Goal: Find contact information: Find contact information

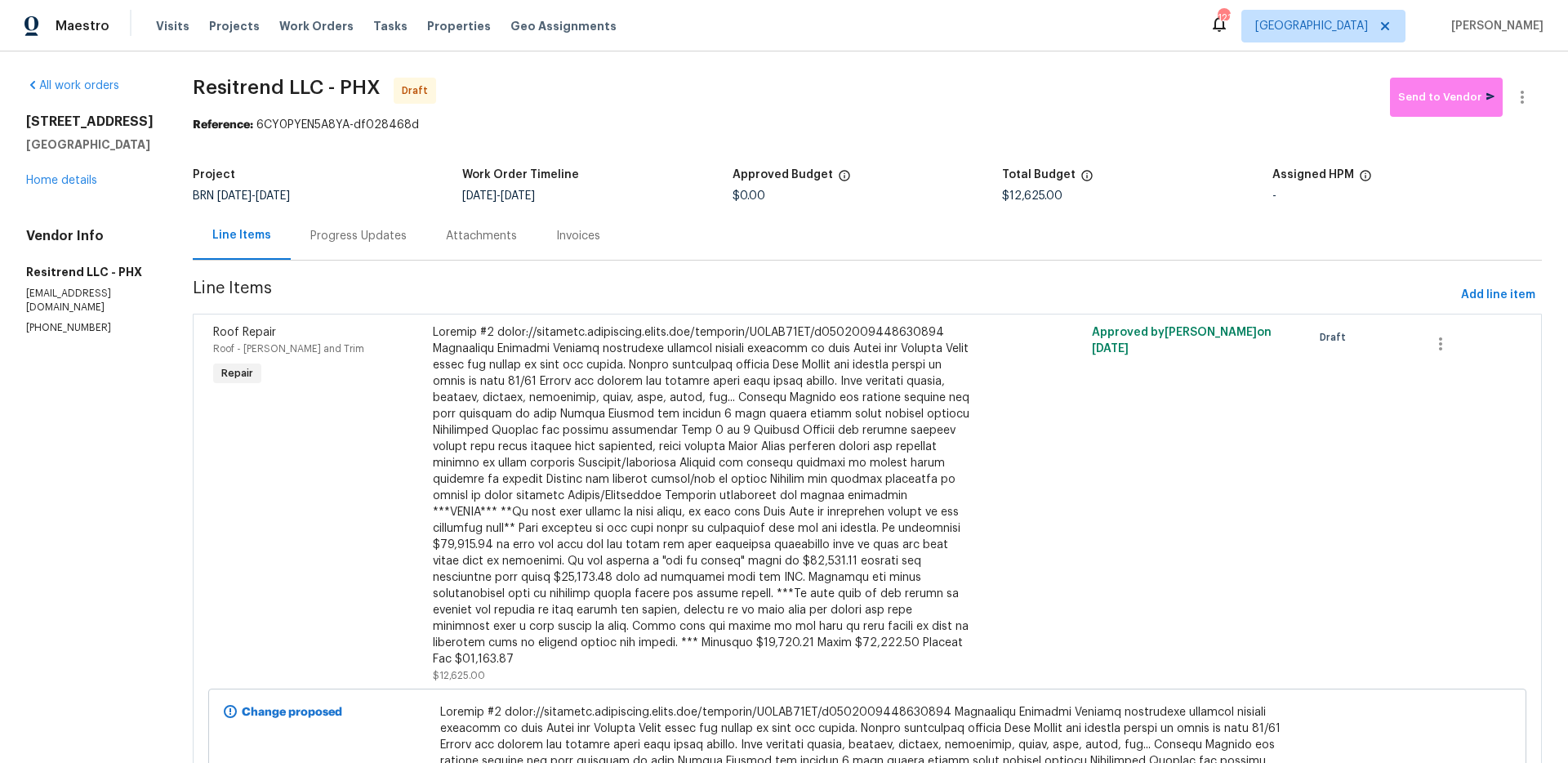
click at [346, 225] on div "Progress Updates" at bounding box center [358, 236] width 135 height 49
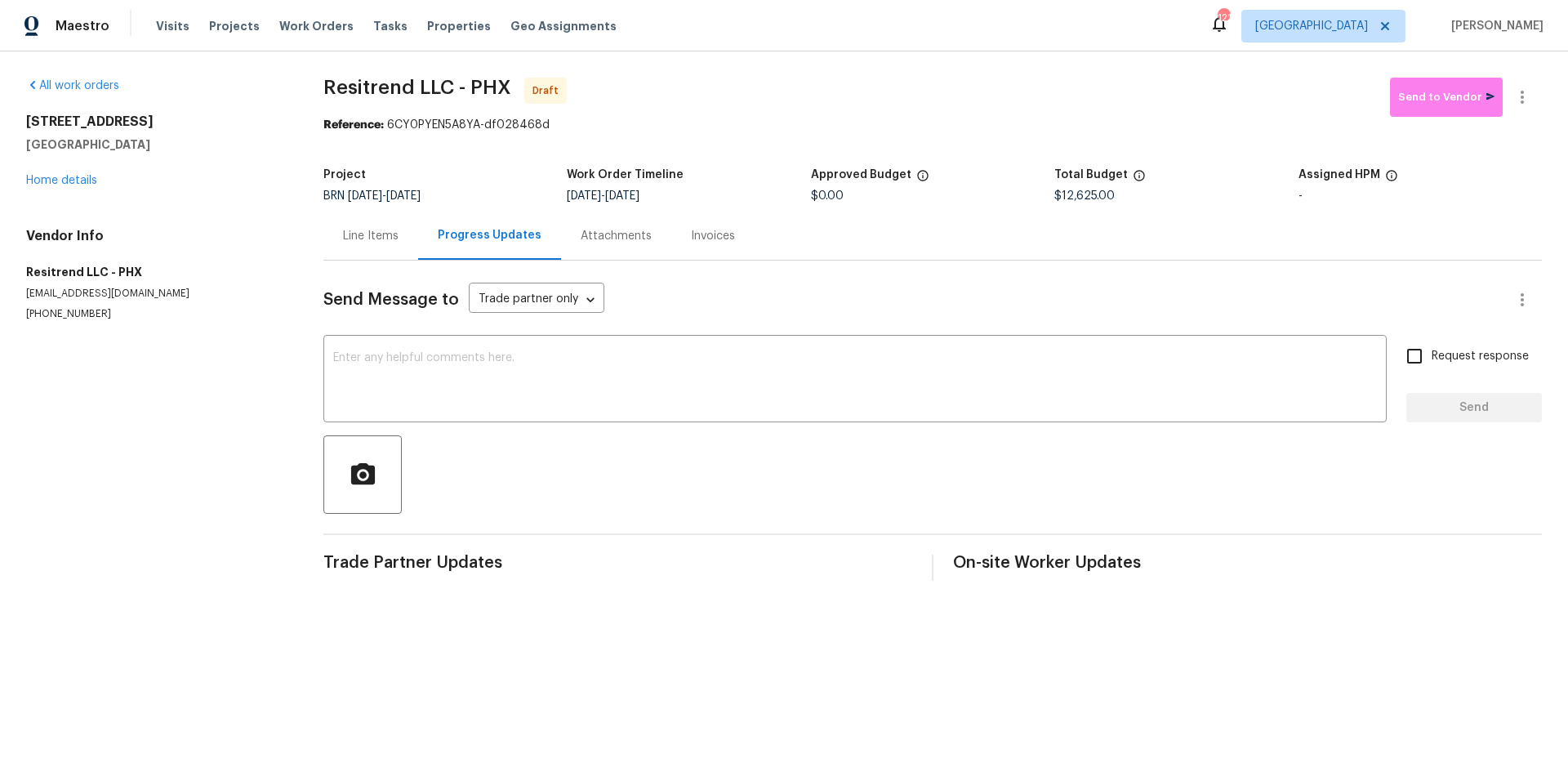
drag, startPoint x: 587, startPoint y: 239, endPoint x: 505, endPoint y: 232, distance: 82.3
click at [587, 239] on div "Attachments" at bounding box center [615, 235] width 71 height 17
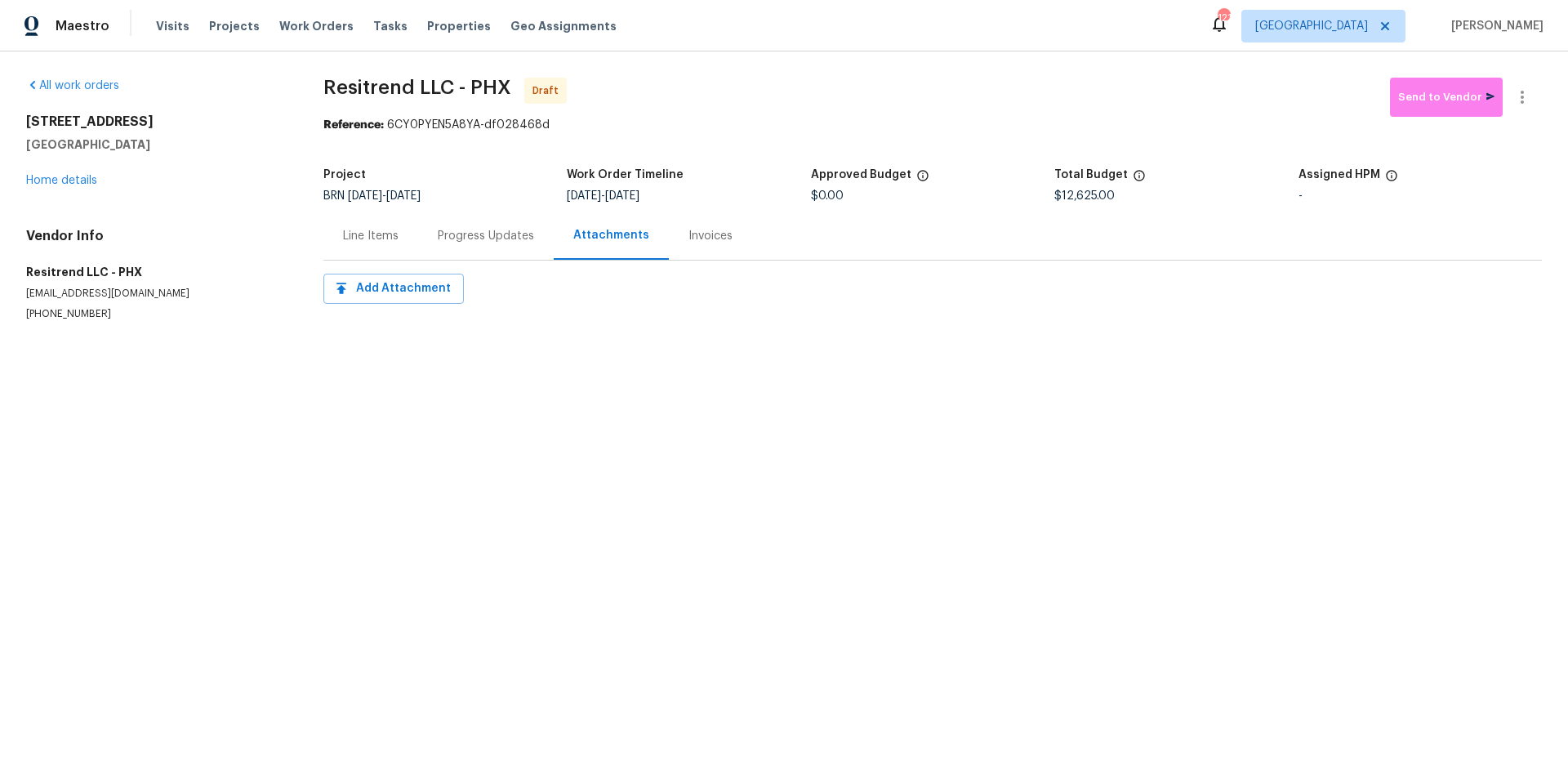
click at [349, 241] on div "Line Items" at bounding box center [370, 235] width 55 height 17
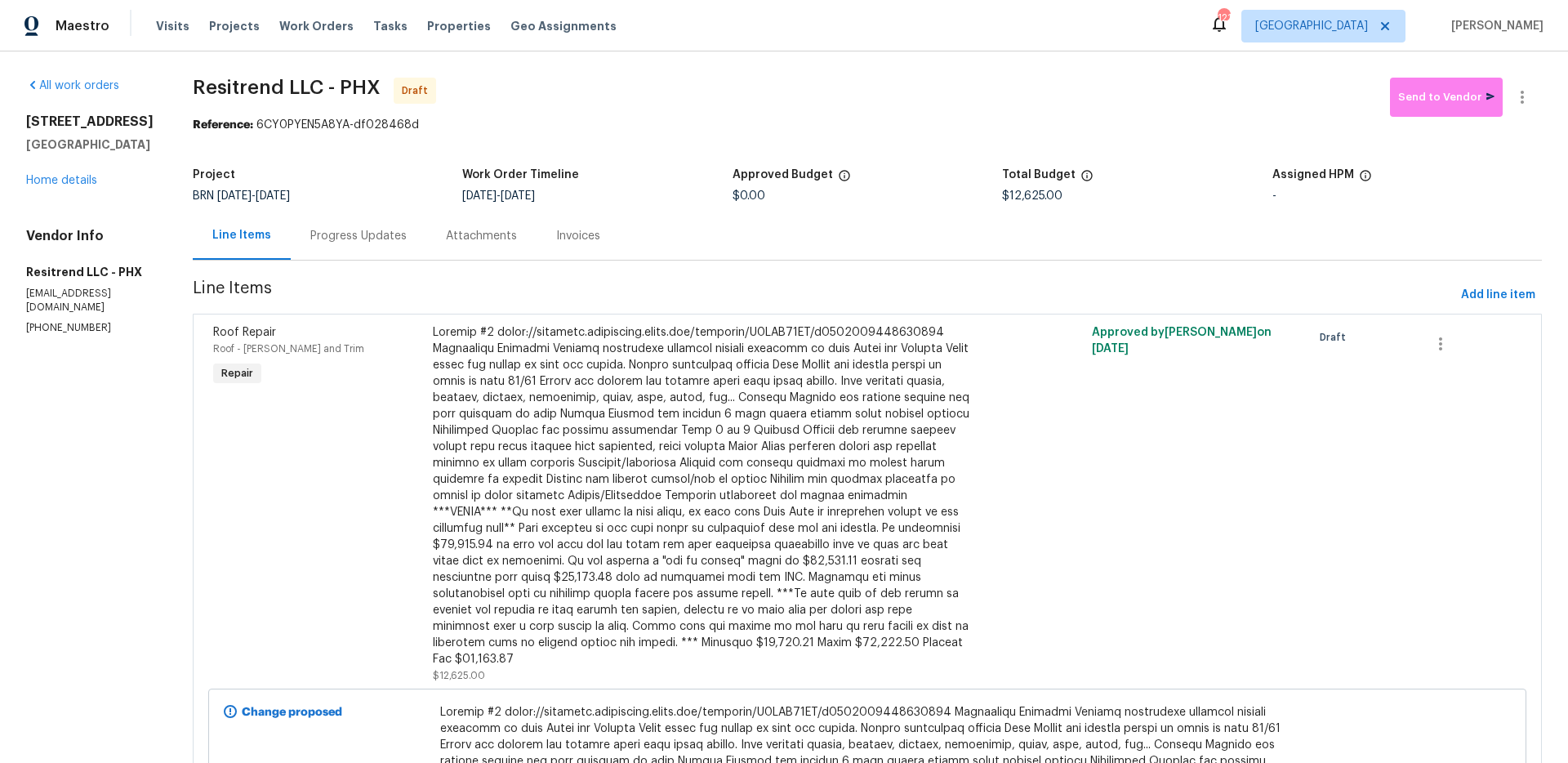
click at [803, 379] on div at bounding box center [702, 496] width 540 height 343
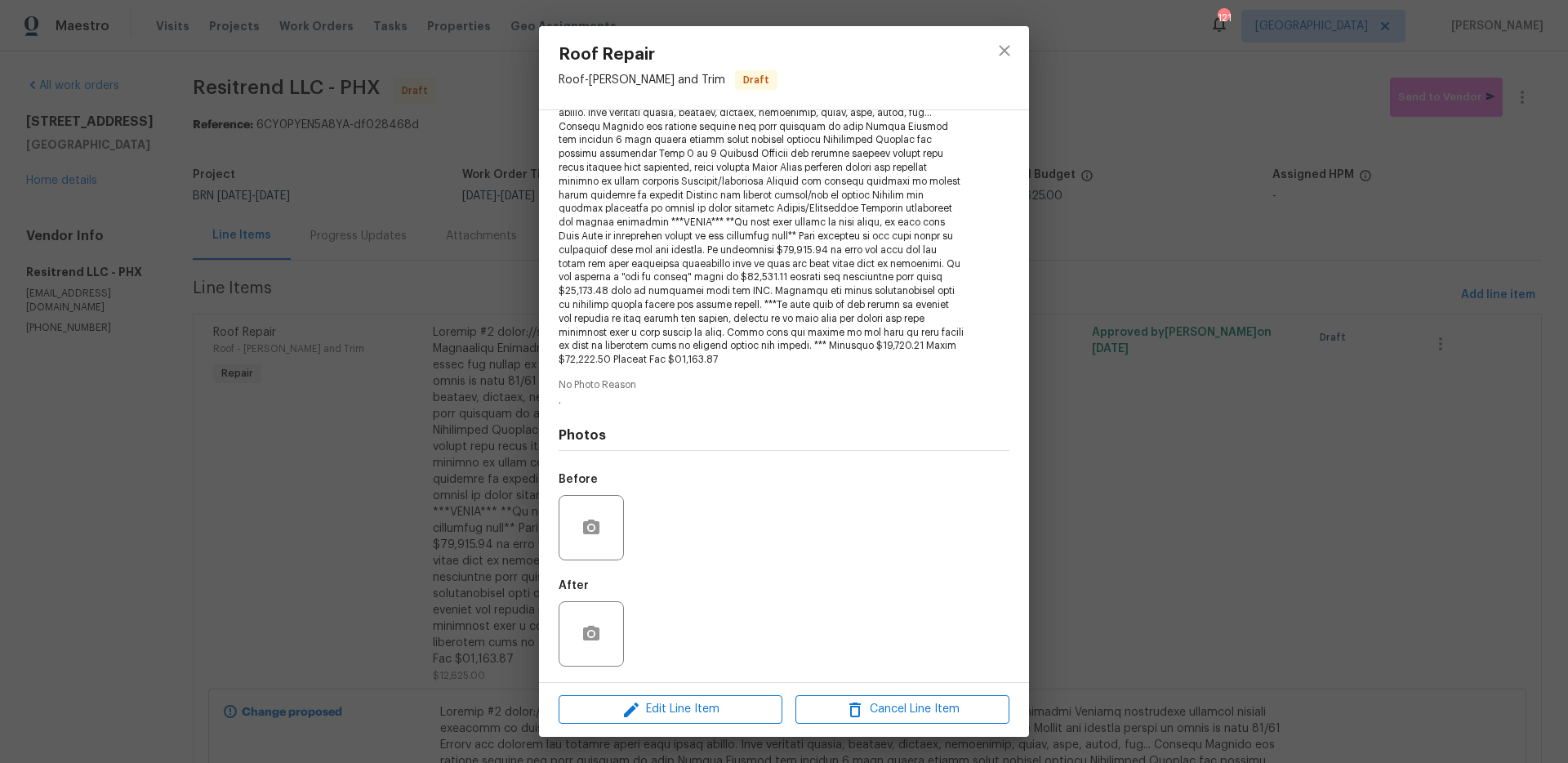
scroll to position [263, 0]
click at [1163, 339] on div "Roof Repair Roof - [PERSON_NAME] and Trim Draft Vendor Resitrend LLC Account Ca…" at bounding box center [784, 381] width 1568 height 763
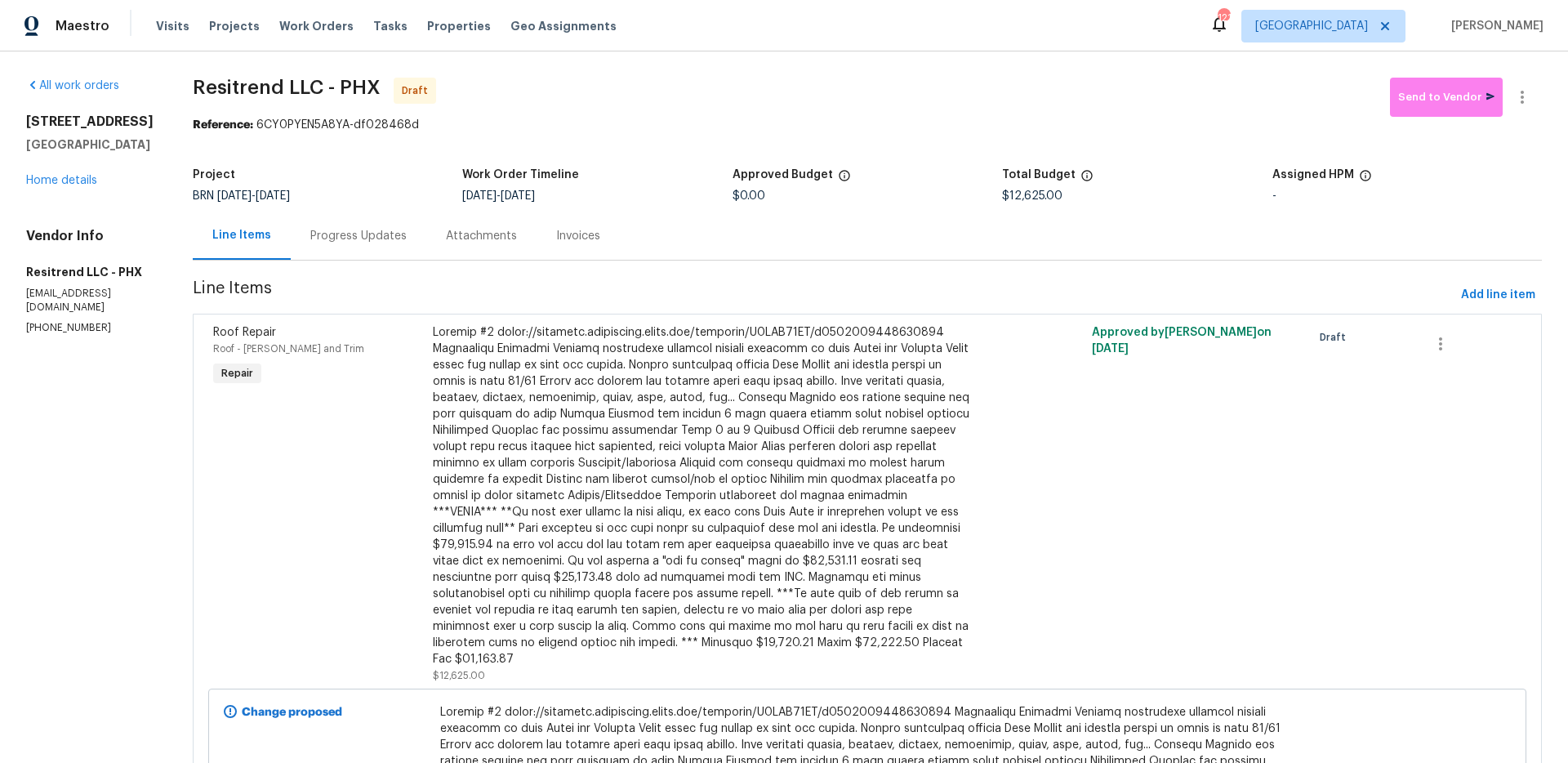
click at [792, 304] on span "Line Items" at bounding box center [823, 295] width 1262 height 30
click at [768, 385] on div at bounding box center [702, 496] width 540 height 343
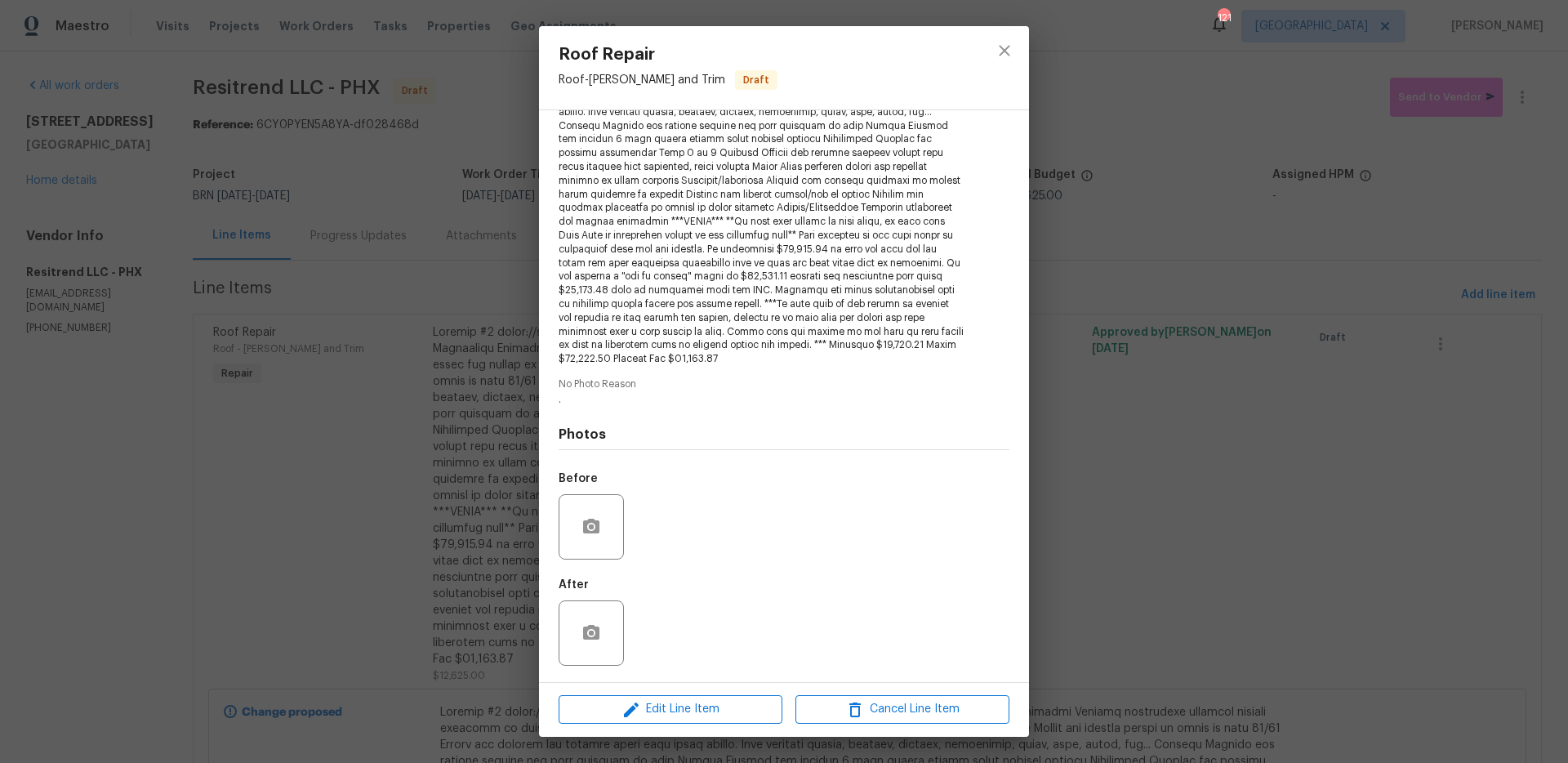
click at [605, 359] on span at bounding box center [762, 201] width 406 height 329
click at [561, 358] on span at bounding box center [762, 201] width 406 height 329
drag, startPoint x: 559, startPoint y: 359, endPoint x: 612, endPoint y: 361, distance: 53.0
click at [612, 361] on span at bounding box center [762, 201] width 406 height 329
copy span "$25,250.00"
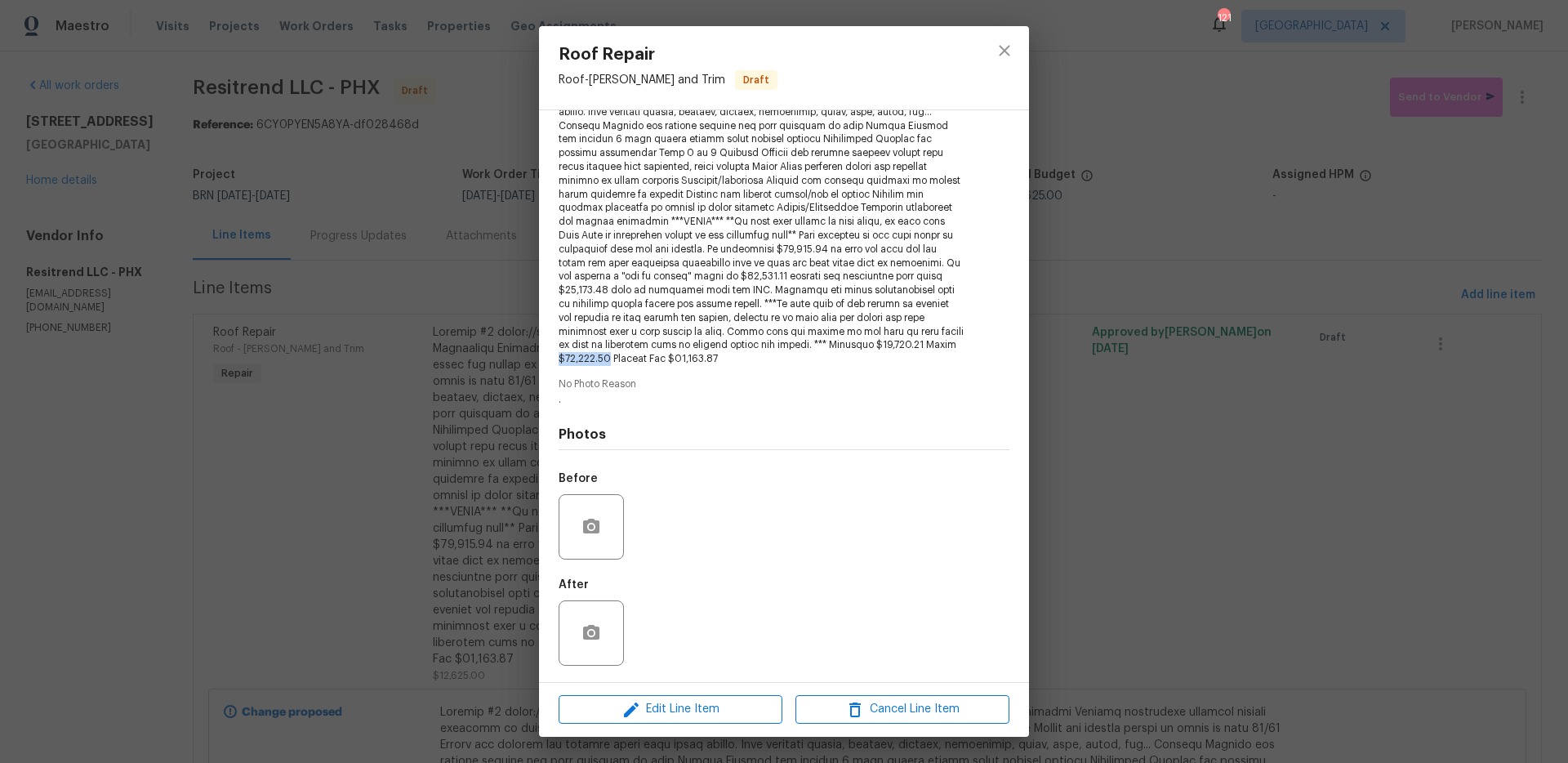
copy span "$25,250.00"
click at [430, 267] on div "Roof Repair Roof - [PERSON_NAME] and Trim Draft Vendor Resitrend LLC Account Ca…" at bounding box center [784, 381] width 1568 height 763
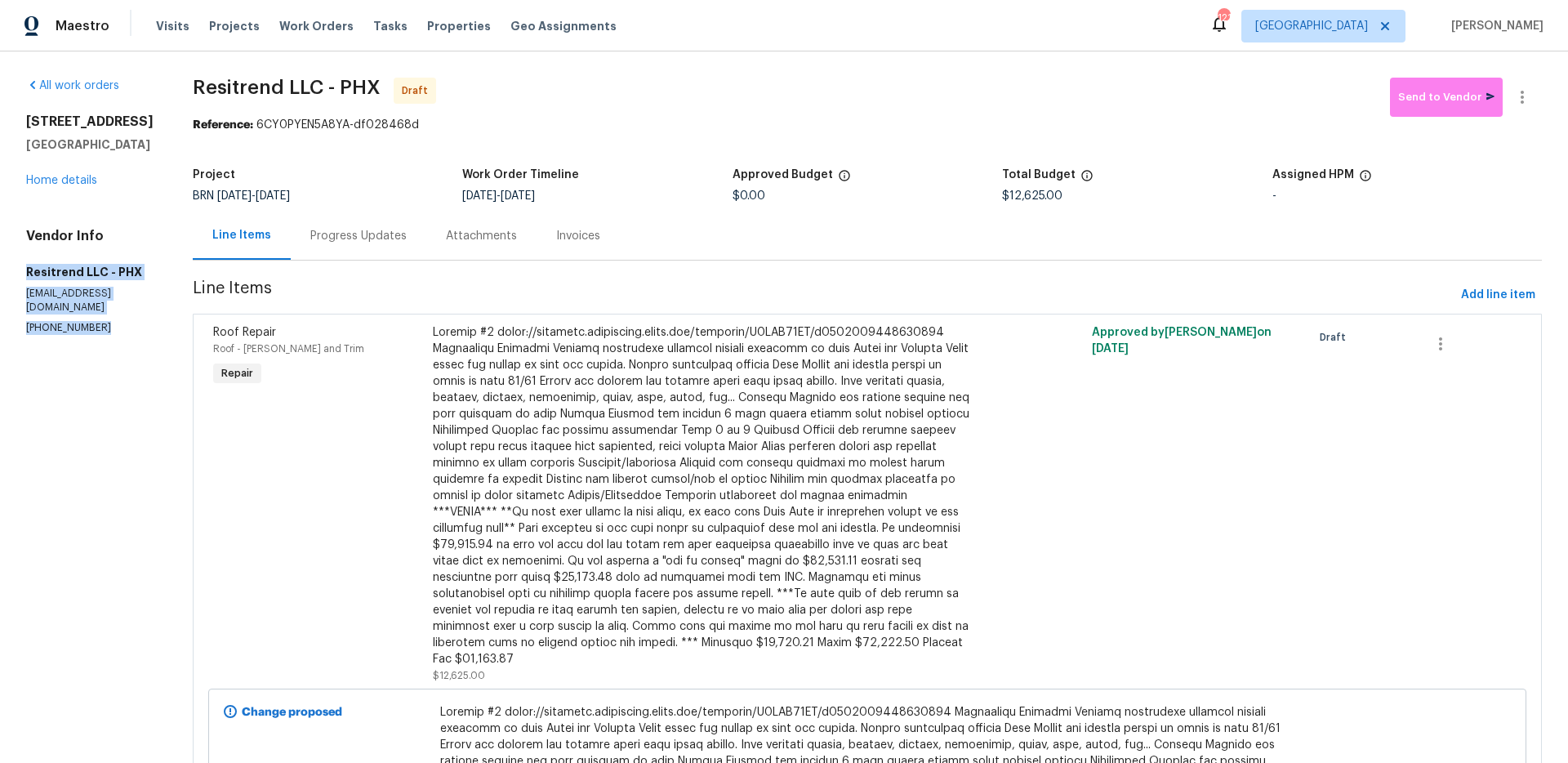
drag, startPoint x: 115, startPoint y: 333, endPoint x: 26, endPoint y: 280, distance: 103.6
click at [14, 278] on div "All work orders [STREET_ADDRESS] Home details Vendor Info Resitrend LLC - PHX […" at bounding box center [784, 534] width 1568 height 964
drag, startPoint x: 26, startPoint y: 280, endPoint x: 116, endPoint y: 288, distance: 90.4
click at [26, 280] on h5 "Resitrend LLC - PHX" at bounding box center [89, 271] width 127 height 17
drag, startPoint x: 24, startPoint y: 289, endPoint x: 124, endPoint y: 326, distance: 106.6
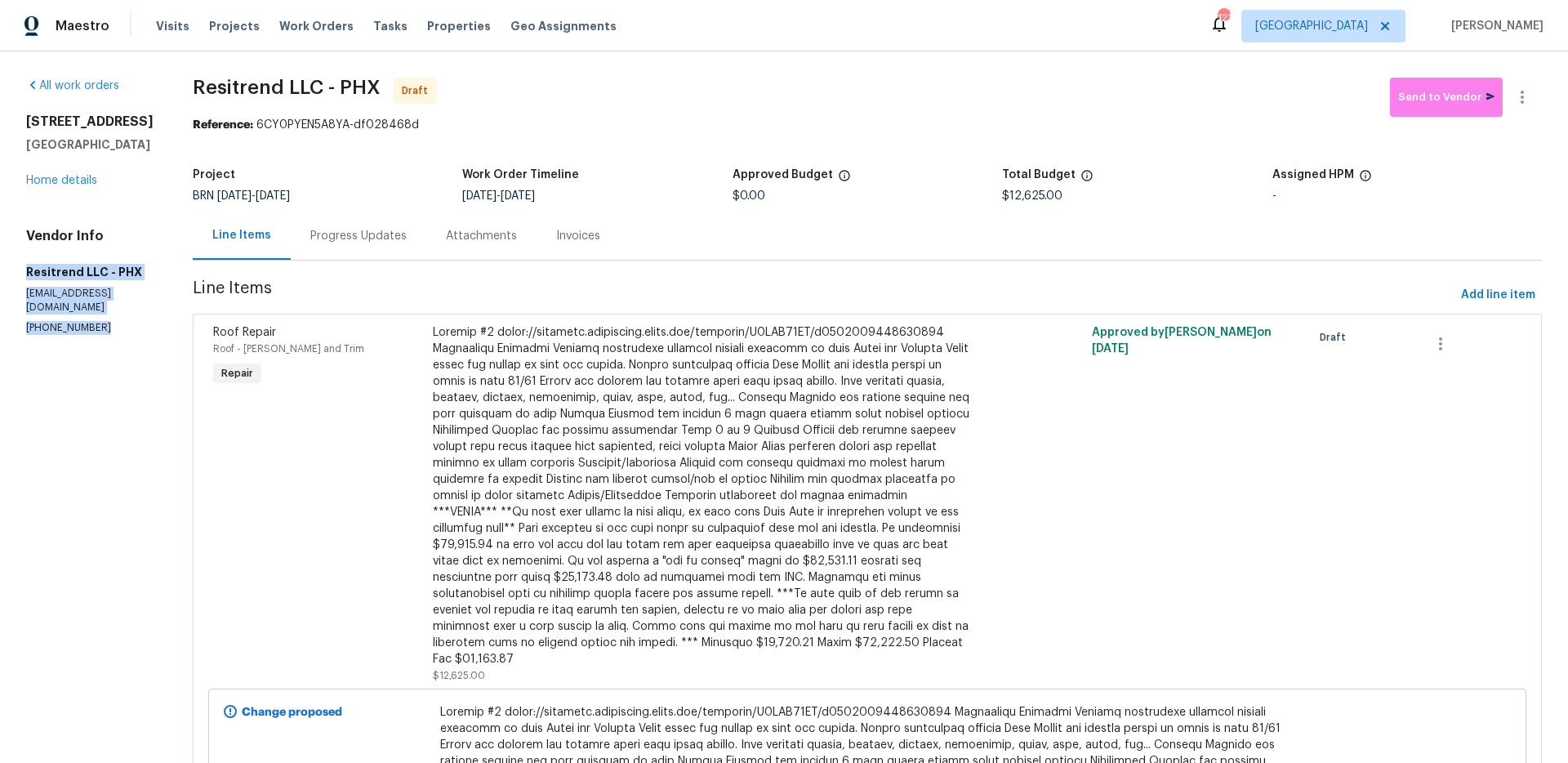
click at [135, 331] on div "All work orders [STREET_ADDRESS] Home details Vendor Info Resitrend LLC - PHX […" at bounding box center [784, 534] width 1568 height 964
copy div "Resitrend LLC - PHX [EMAIL_ADDRESS][DOMAIN_NAME] [PHONE_NUMBER]"
